Goal: Task Accomplishment & Management: Manage account settings

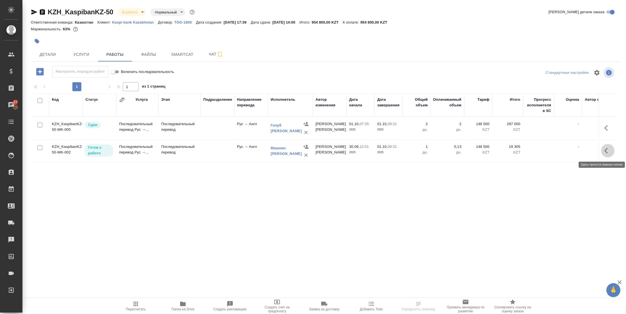
click at [605, 148] on icon "button" at bounding box center [607, 150] width 7 height 7
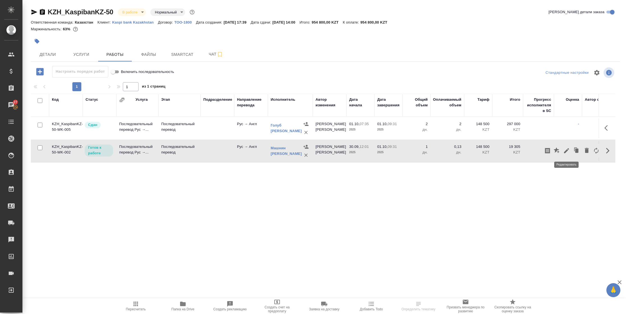
click at [568, 146] on button "button" at bounding box center [567, 150] width 10 height 13
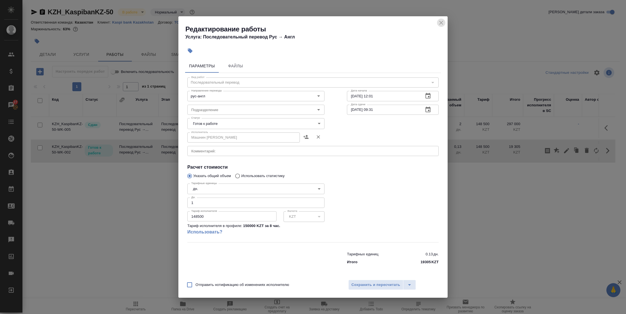
click at [440, 23] on icon "close" at bounding box center [441, 23] width 4 height 4
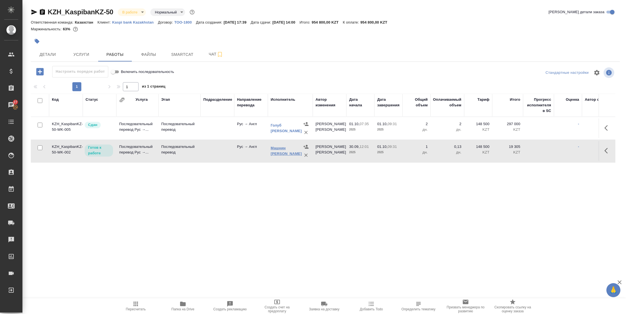
click at [282, 153] on link "[PERSON_NAME]" at bounding box center [286, 151] width 31 height 10
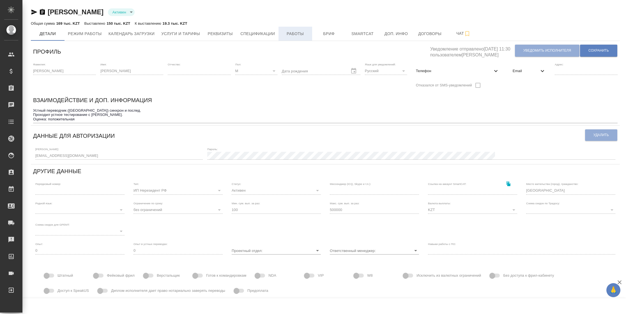
click at [303, 30] on button "Работы" at bounding box center [295, 34] width 34 height 14
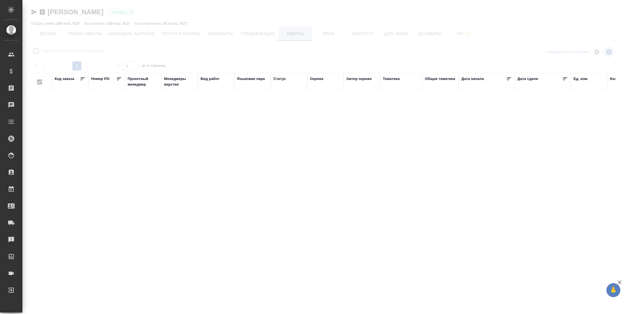
checkbox input "false"
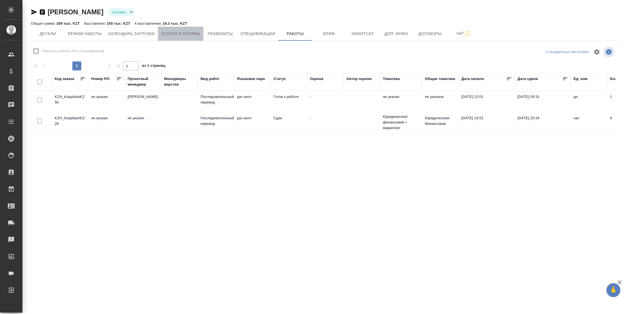
click at [197, 35] on span "Услуги и тарифы" at bounding box center [180, 33] width 39 height 7
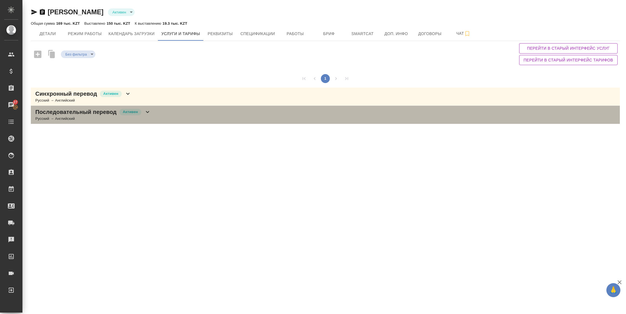
click at [154, 113] on div "Последовательный перевод Активен Русский → Английский" at bounding box center [325, 115] width 589 height 18
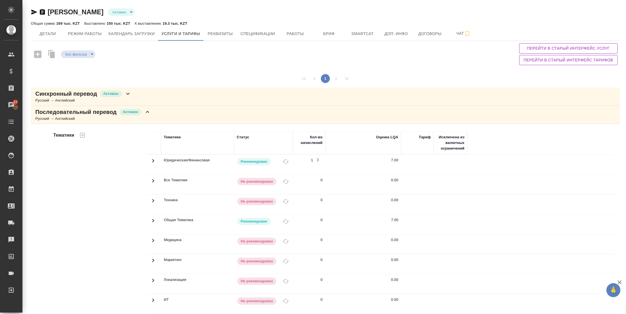
scroll to position [88, 0]
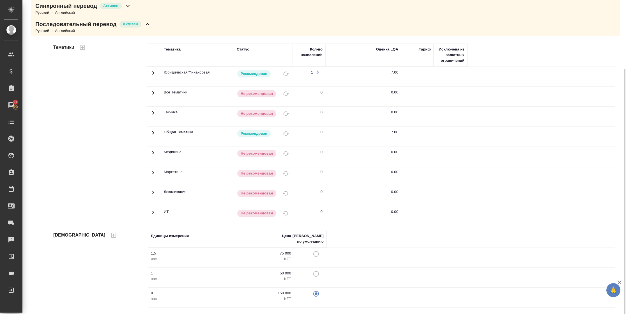
click at [105, 236] on div at bounding box center [112, 234] width 15 height 13
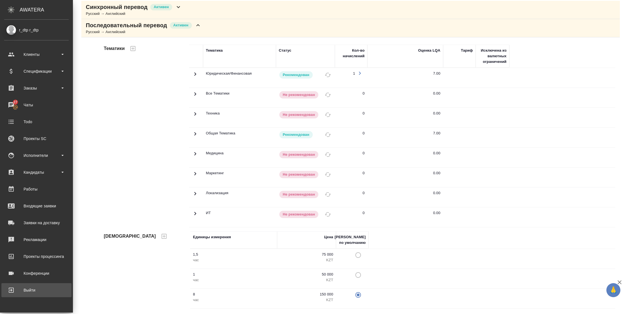
click at [20, 289] on div "Выйти" at bounding box center [36, 290] width 64 height 8
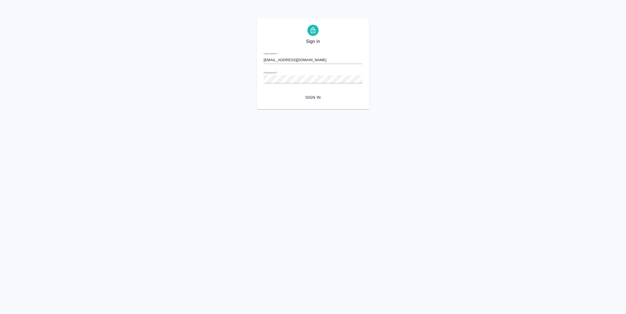
drag, startPoint x: 306, startPoint y: 60, endPoint x: 175, endPoint y: 74, distance: 131.1
click at [181, 73] on div "Sign in Username   * r_dtp@awatera.com Password   * urlPath   * / Sign in" at bounding box center [313, 63] width 626 height 91
type input "ш"
type input "i.semenets@awatera.com"
click at [301, 98] on span "Sign in" at bounding box center [313, 97] width 90 height 7
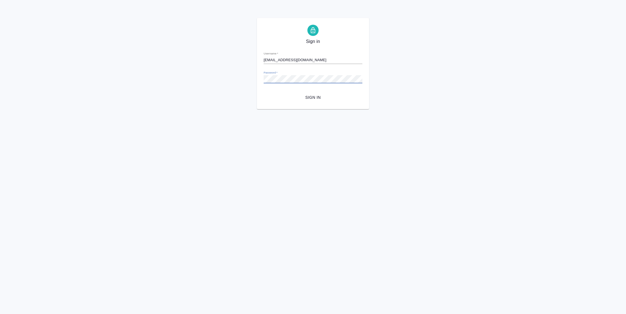
click at [214, 82] on div "Sign in Username   * i.semenets@awatera.com Password   * urlPath   * / Sign in" at bounding box center [313, 63] width 626 height 91
click at [314, 98] on span "Sign in" at bounding box center [313, 97] width 90 height 7
